Goal: Complete application form

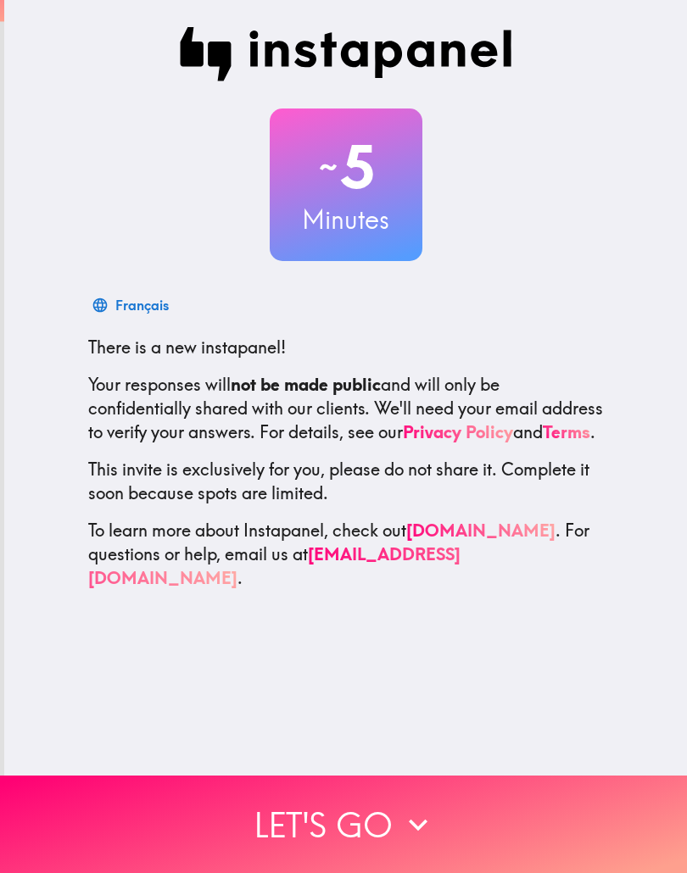
click at [479, 806] on button "Let's go" at bounding box center [343, 825] width 687 height 98
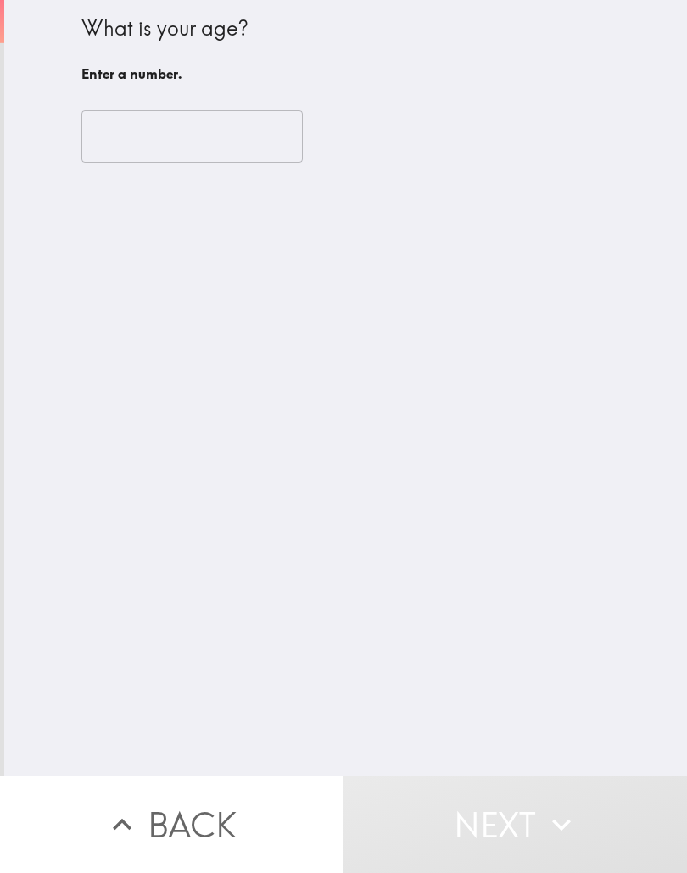
click at [271, 148] on input "number" at bounding box center [191, 136] width 221 height 53
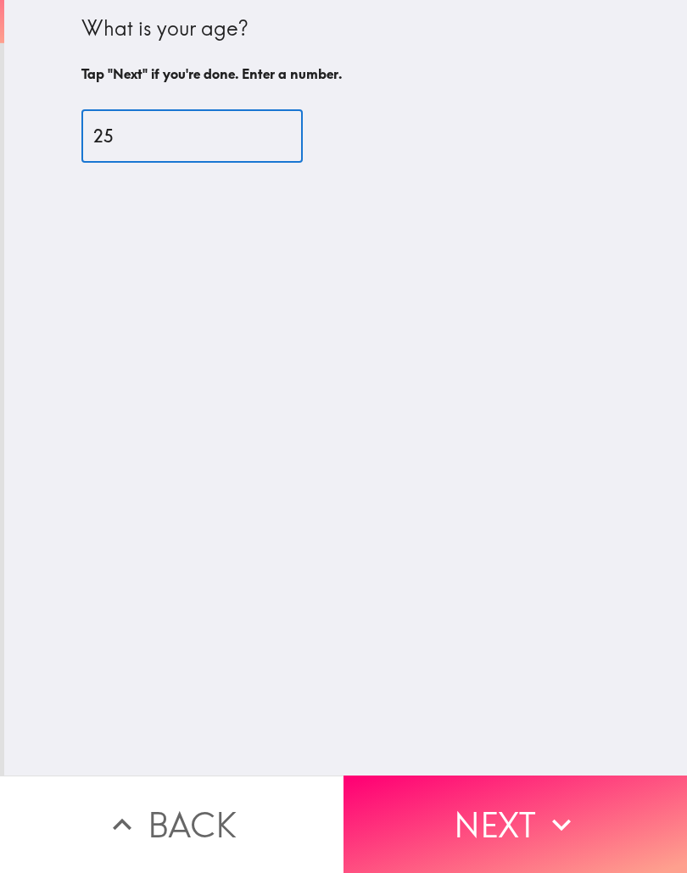
type input "25"
click at [432, 296] on div "What is your age? Tap "Next" if you're done. Enter a number. 25 ​" at bounding box center [345, 388] width 683 height 776
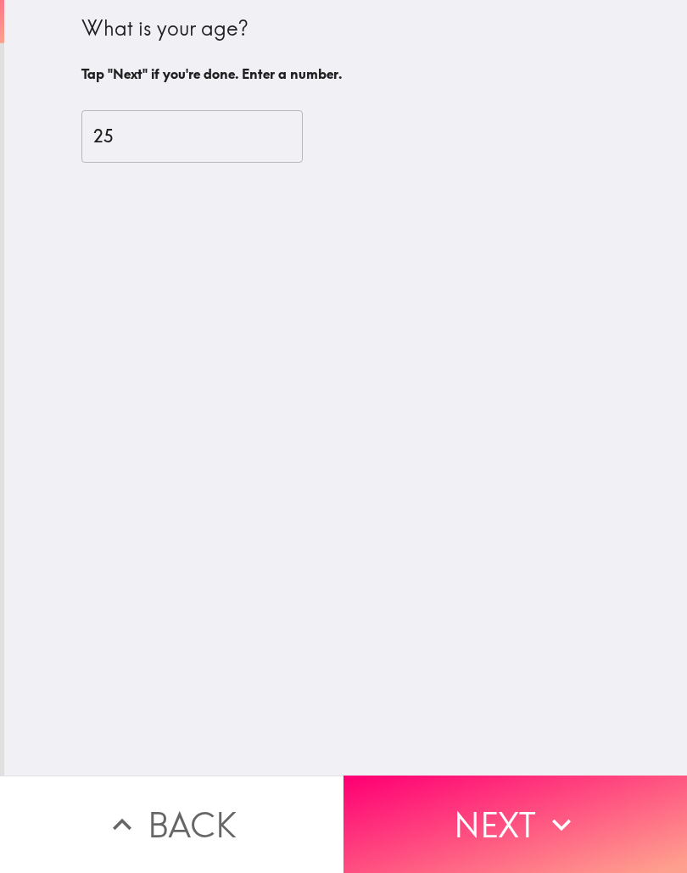
click at [523, 794] on button "Next" at bounding box center [514, 825] width 343 height 98
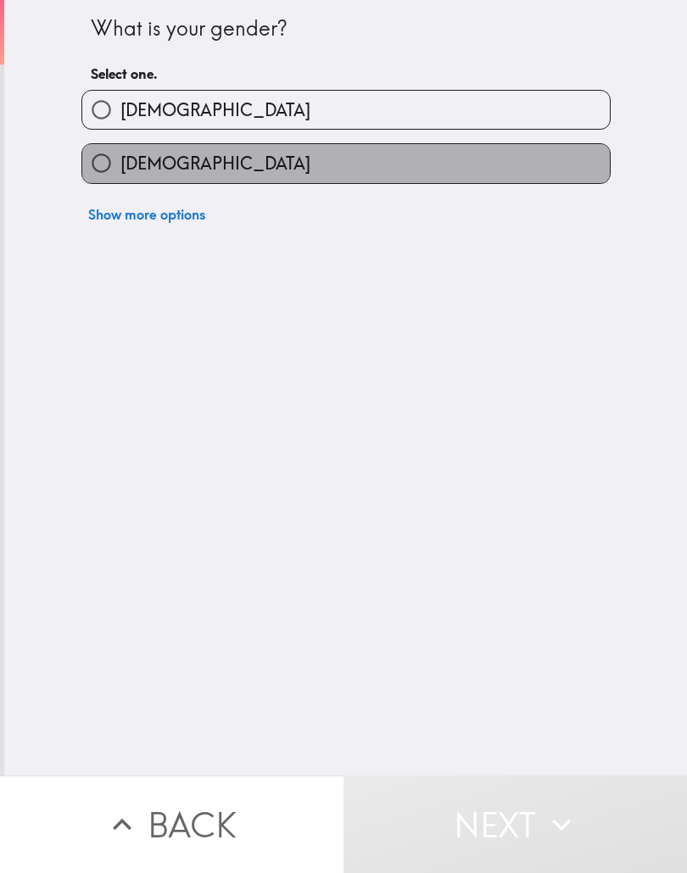
click at [575, 173] on label "[DEMOGRAPHIC_DATA]" at bounding box center [345, 163] width 527 height 38
click at [120, 173] on input "[DEMOGRAPHIC_DATA]" at bounding box center [101, 163] width 38 height 38
radio input "true"
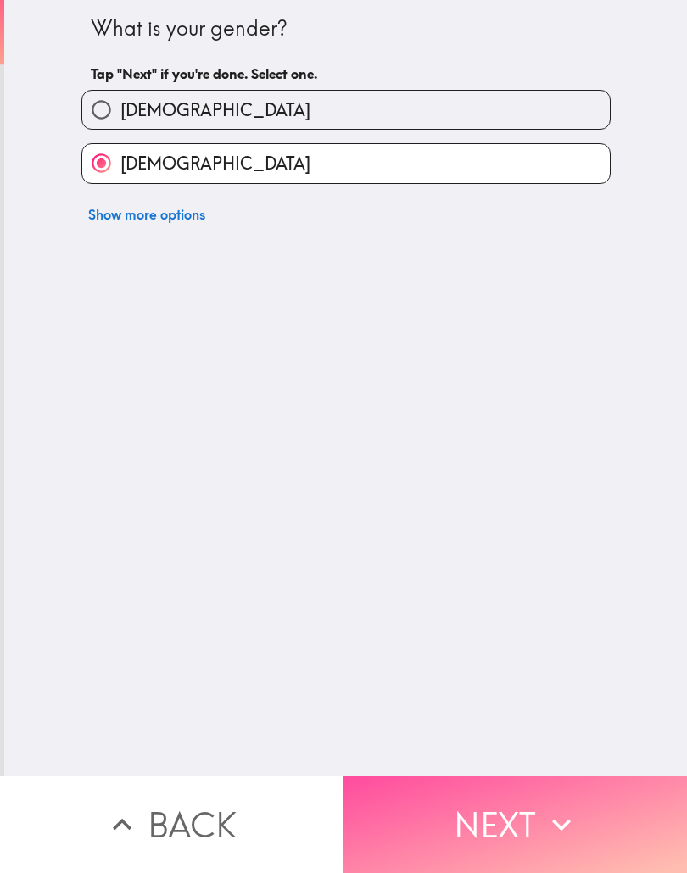
click at [489, 788] on button "Next" at bounding box center [514, 825] width 343 height 98
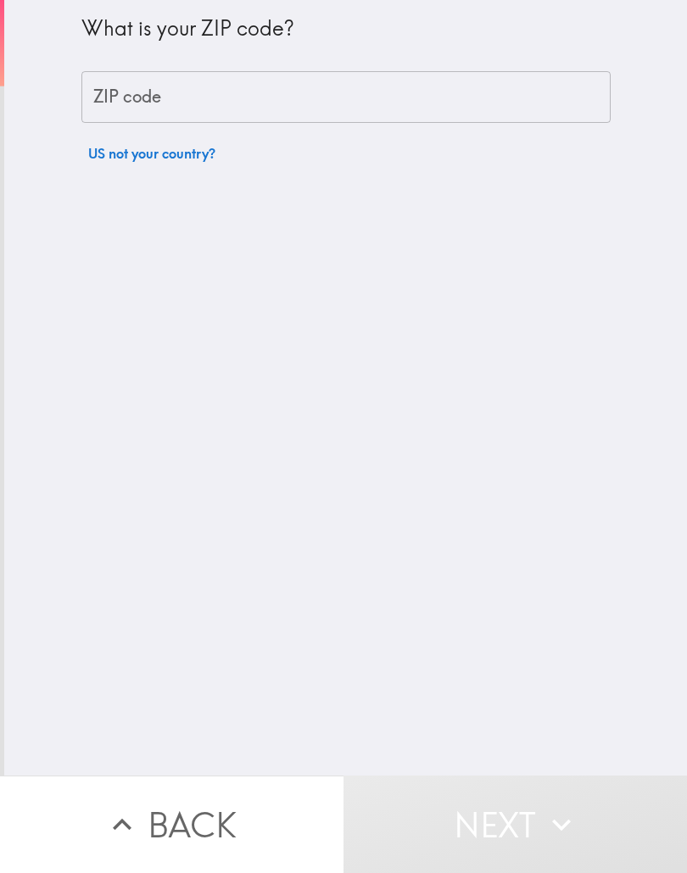
click at [549, 102] on input "ZIP code" at bounding box center [345, 97] width 529 height 53
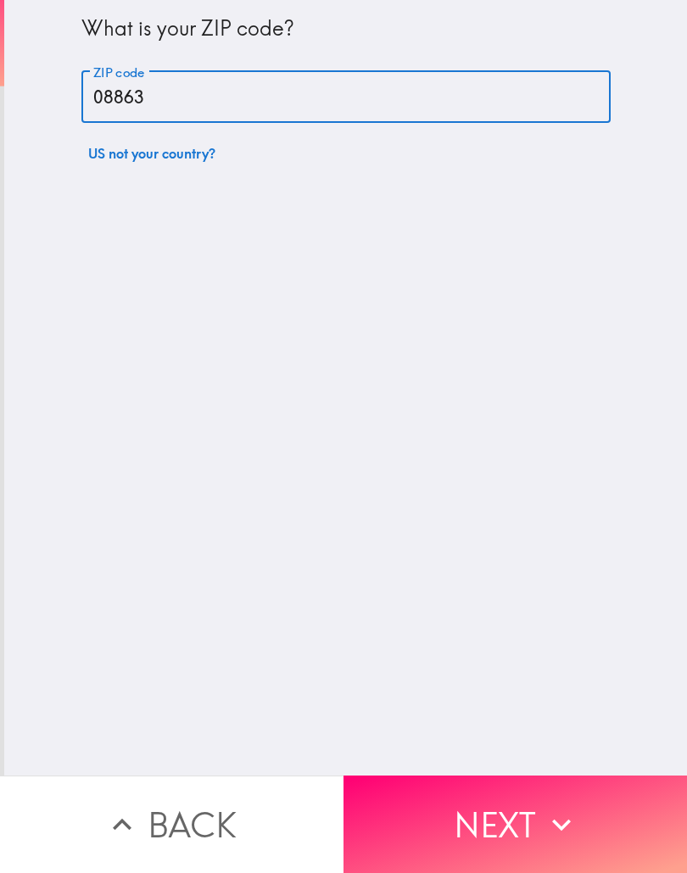
type input "08863"
click at [509, 369] on div "What is your ZIP code? ZIP code 08863 ZIP code US not your country?" at bounding box center [345, 388] width 683 height 776
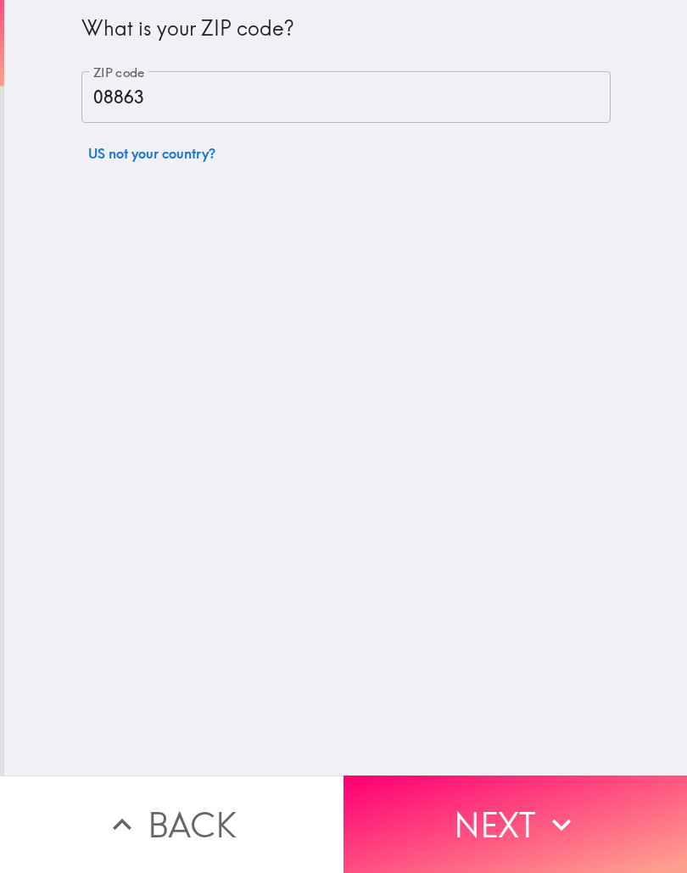
click at [503, 844] on button "Next" at bounding box center [514, 825] width 343 height 98
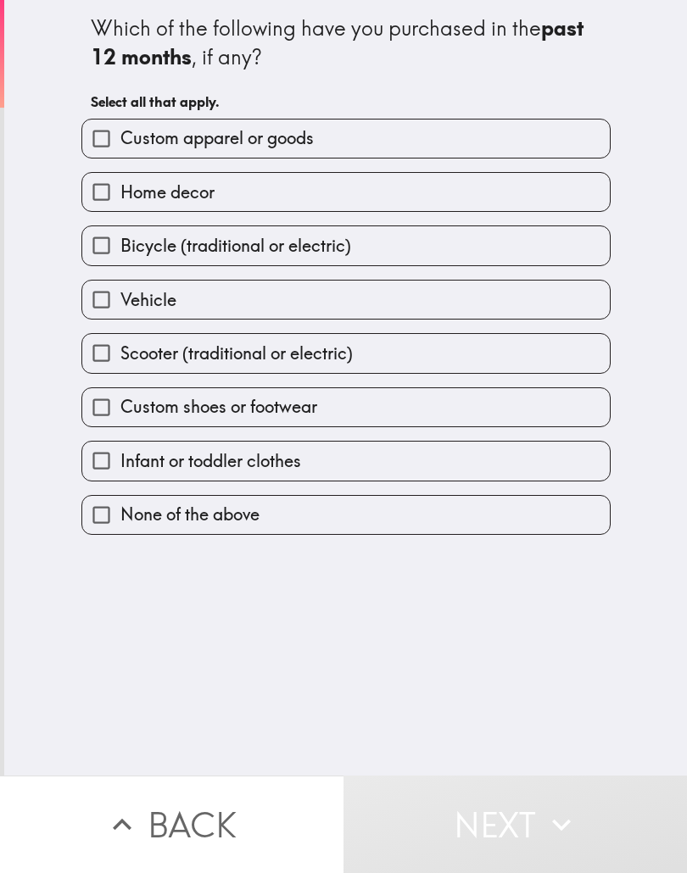
click at [526, 123] on label "Custom apparel or goods" at bounding box center [345, 139] width 527 height 38
click at [120, 123] on input "Custom apparel or goods" at bounding box center [101, 139] width 38 height 38
checkbox input "true"
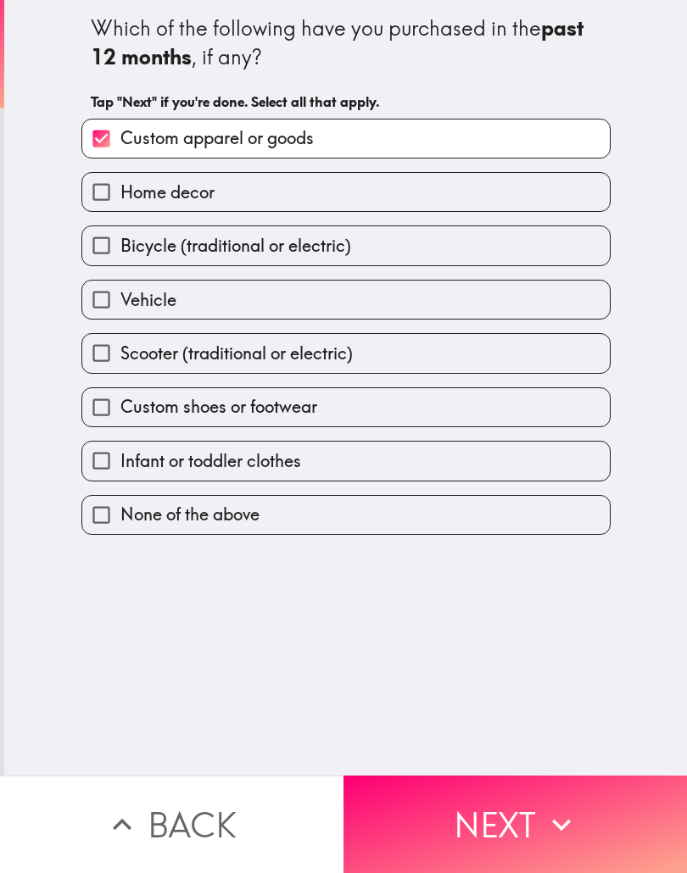
click at [545, 201] on label "Home decor" at bounding box center [345, 192] width 527 height 38
click at [120, 201] on input "Home decor" at bounding box center [101, 192] width 38 height 38
checkbox input "true"
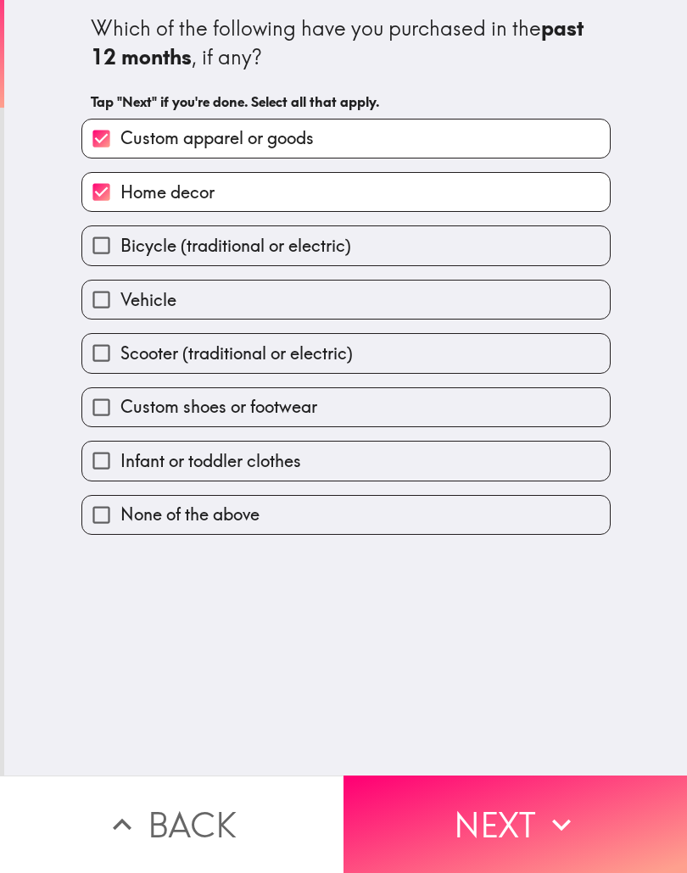
click at [525, 293] on label "Vehicle" at bounding box center [345, 300] width 527 height 38
click at [120, 293] on input "Vehicle" at bounding box center [101, 300] width 38 height 38
checkbox input "true"
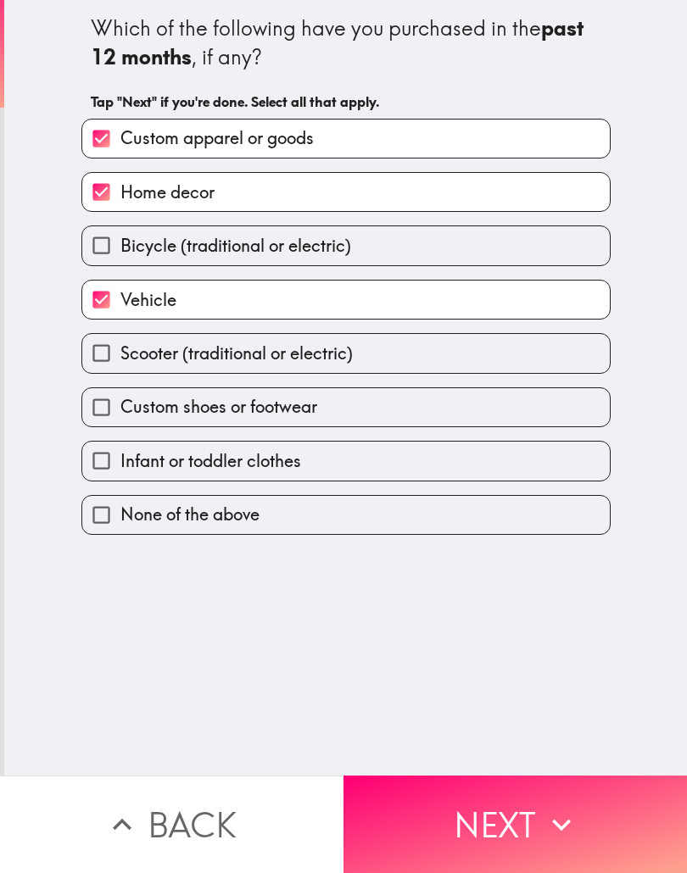
click at [502, 387] on div "Custom shoes or footwear" at bounding box center [339, 400] width 543 height 53
click at [494, 401] on label "Custom shoes or footwear" at bounding box center [345, 407] width 527 height 38
click at [120, 401] on input "Custom shoes or footwear" at bounding box center [101, 407] width 38 height 38
checkbox input "true"
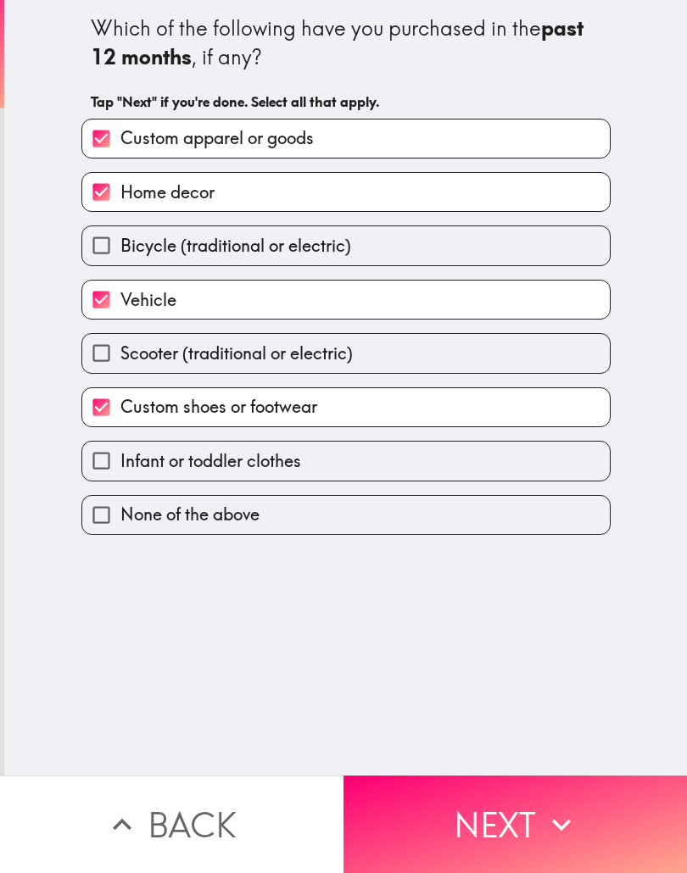
click at [499, 817] on button "Next" at bounding box center [514, 825] width 343 height 98
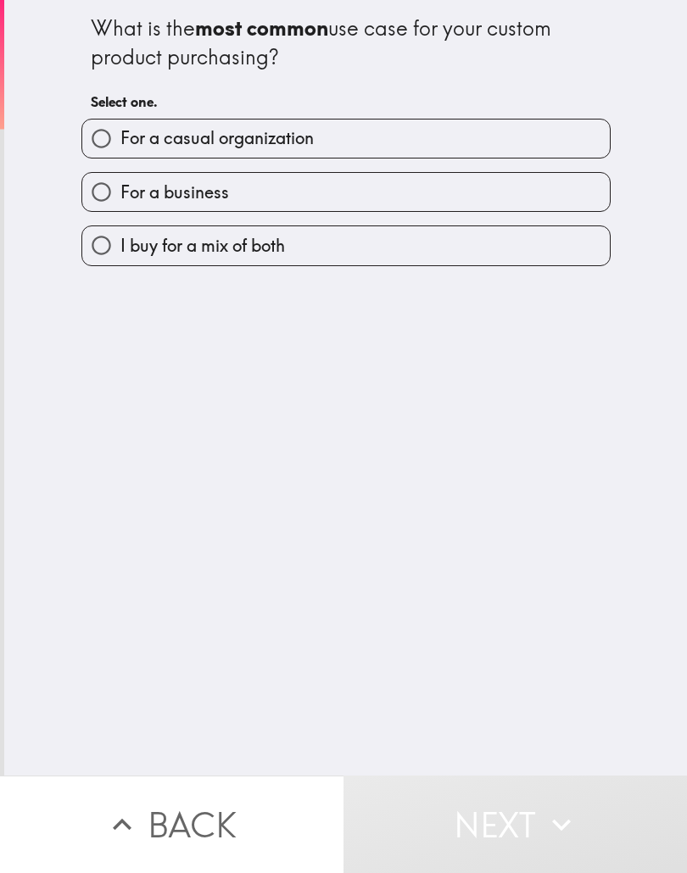
click at [504, 243] on label "I buy for a mix of both" at bounding box center [345, 245] width 527 height 38
click at [120, 243] on input "I buy for a mix of both" at bounding box center [101, 245] width 38 height 38
radio input "true"
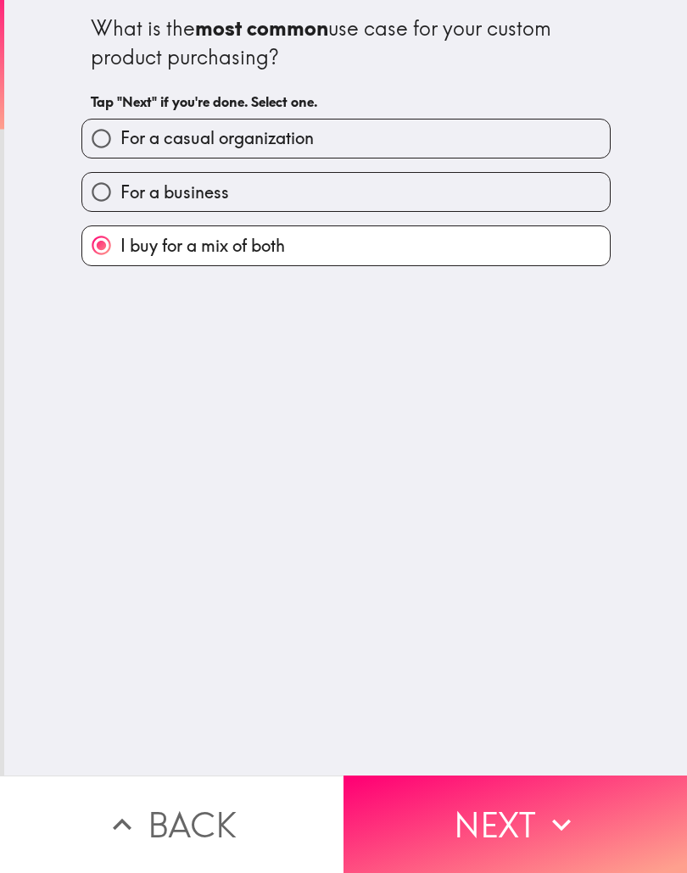
click at [546, 145] on label "For a casual organization" at bounding box center [345, 139] width 527 height 38
click at [120, 145] on input "For a casual organization" at bounding box center [101, 139] width 38 height 38
radio input "true"
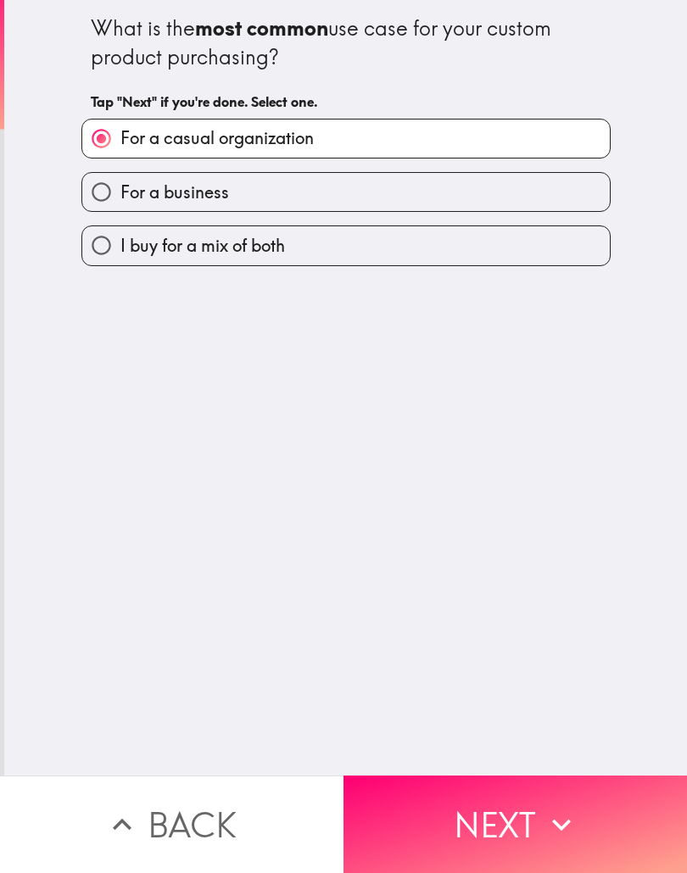
click at [510, 757] on div "What is the most common use case for your custom product purchasing? Tap "Next"…" at bounding box center [345, 388] width 683 height 776
click at [517, 783] on button "Next" at bounding box center [514, 825] width 343 height 98
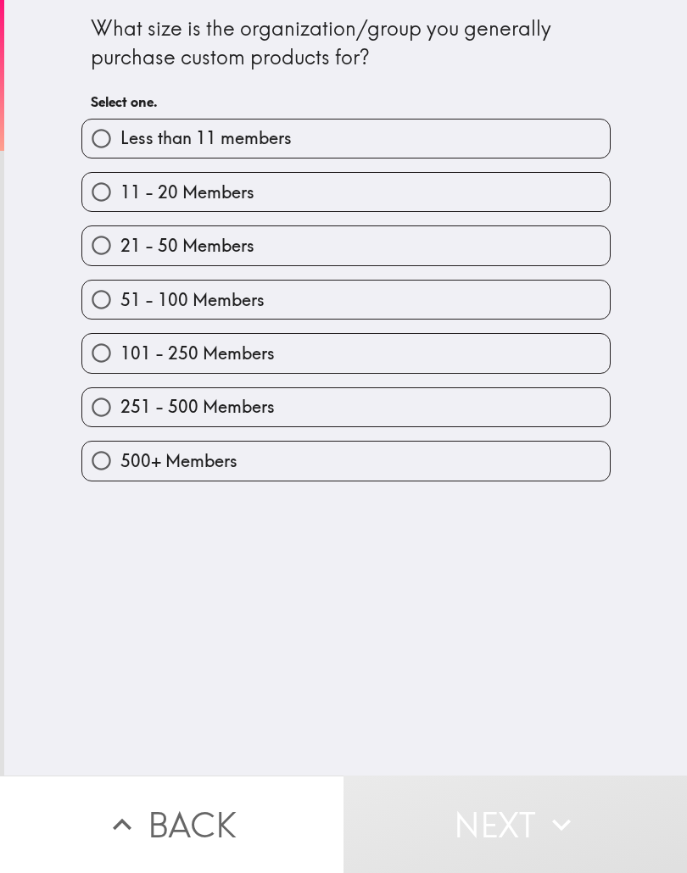
click at [531, 120] on label "Less than 11 members" at bounding box center [345, 139] width 527 height 38
click at [120, 120] on input "Less than 11 members" at bounding box center [101, 139] width 38 height 38
radio input "true"
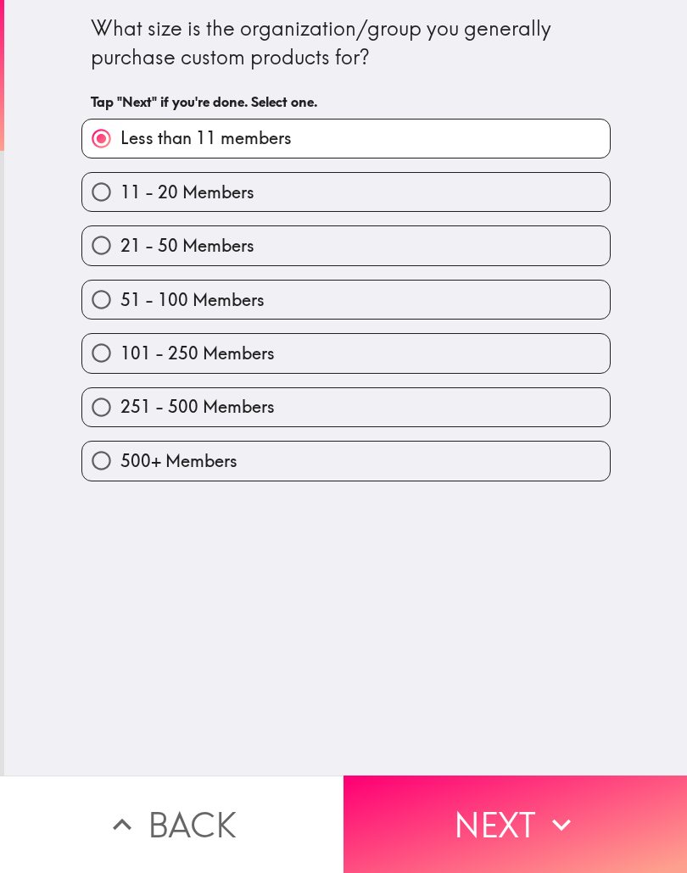
click at [508, 794] on button "Next" at bounding box center [514, 825] width 343 height 98
